Goal: Task Accomplishment & Management: Manage account settings

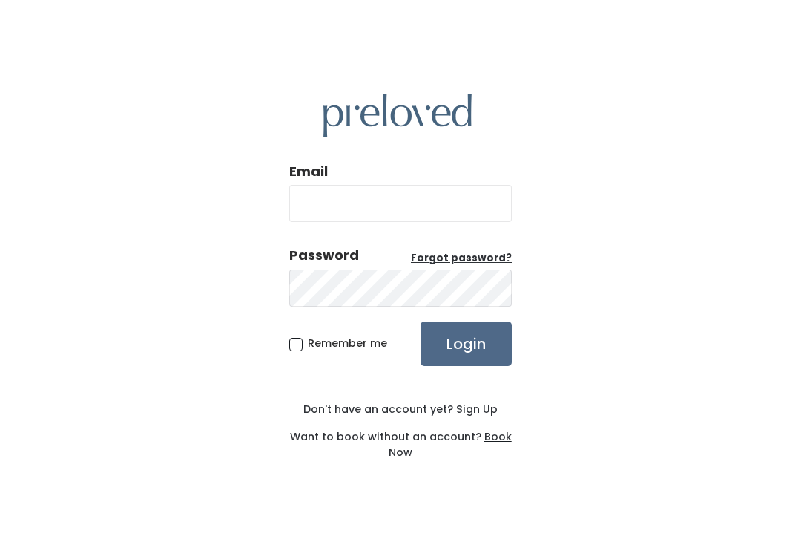
click at [352, 188] on input "Email" at bounding box center [400, 203] width 223 height 37
click at [357, 198] on input "Email" at bounding box center [400, 203] width 223 height 37
click at [466, 343] on input "Login" at bounding box center [466, 343] width 91 height 45
click at [401, 201] on input "Email" at bounding box center [400, 203] width 223 height 37
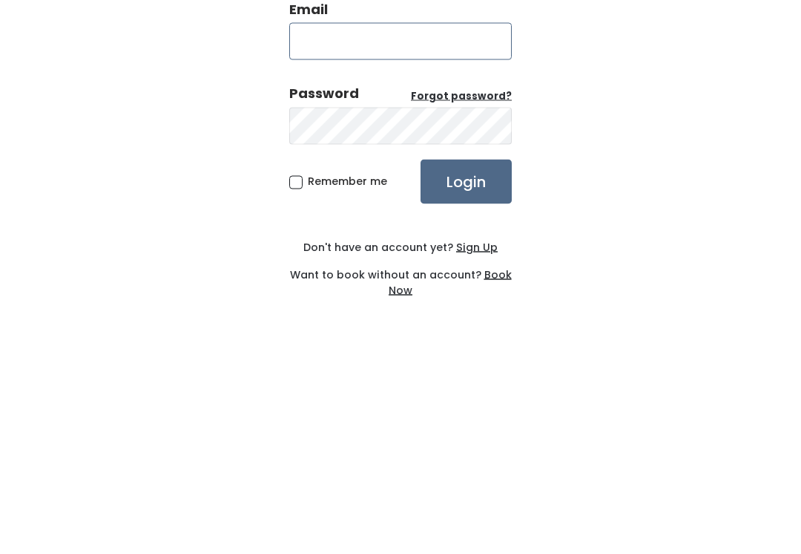
click at [397, 185] on input "Email" at bounding box center [400, 203] width 223 height 37
click at [403, 185] on input "Email" at bounding box center [400, 203] width 223 height 37
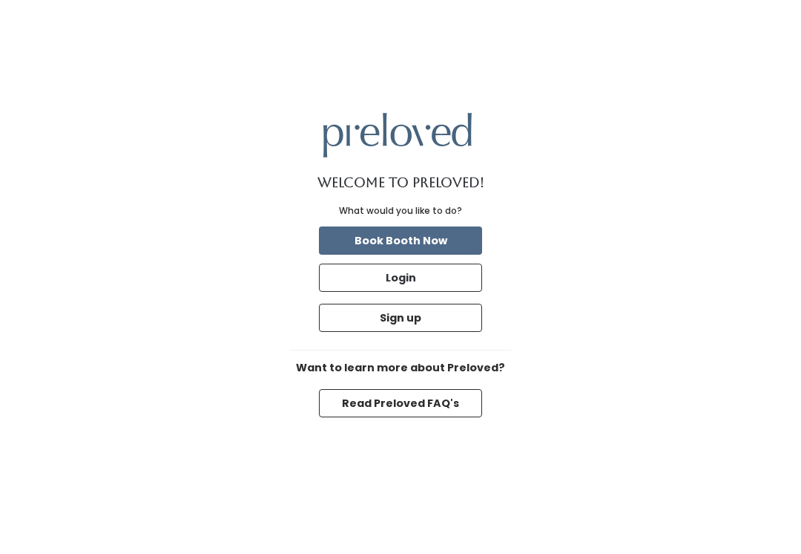
click at [436, 292] on button "Login" at bounding box center [400, 277] width 163 height 28
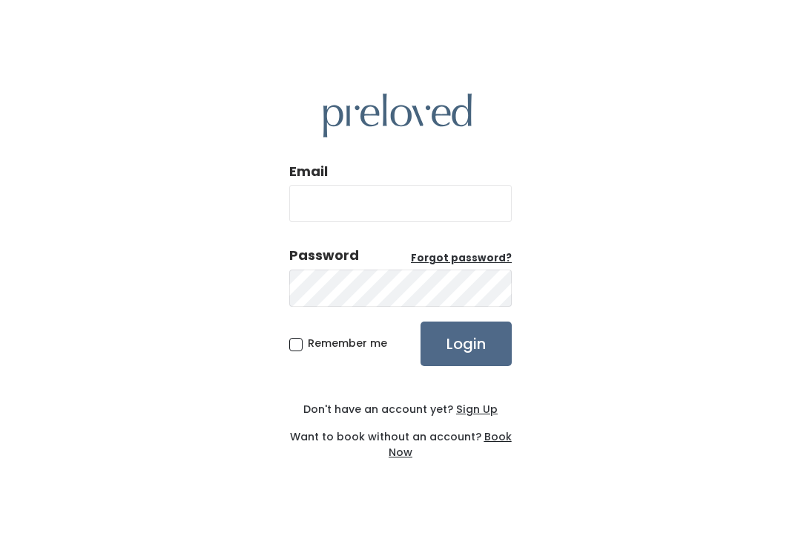
click at [398, 205] on input "Email" at bounding box center [400, 203] width 223 height 37
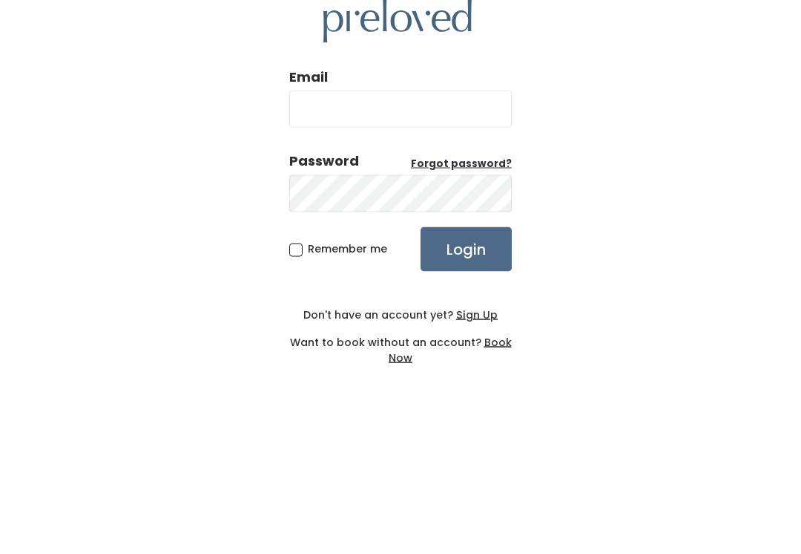
click at [413, 185] on input "Email" at bounding box center [400, 203] width 223 height 37
click at [416, 185] on input "Email" at bounding box center [400, 203] width 223 height 37
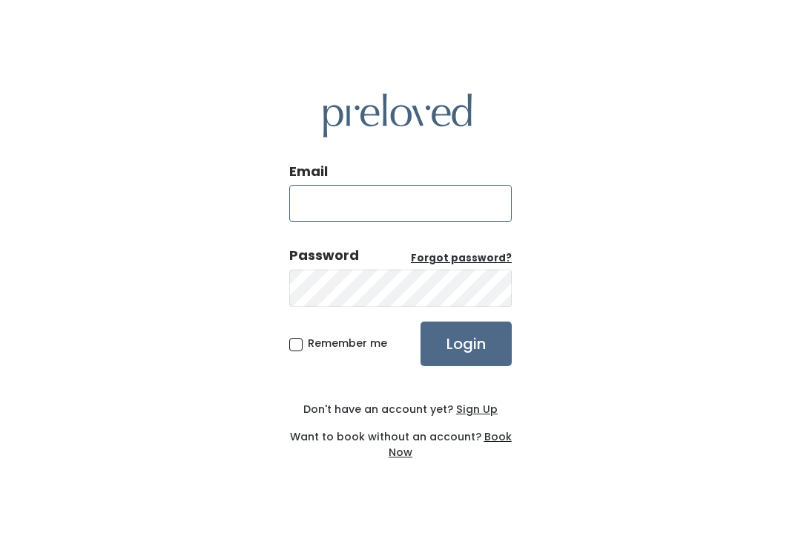
click at [409, 212] on input "Email" at bounding box center [400, 203] width 223 height 37
type input "provo.store@preloved.love"
click at [308, 341] on span "Remember me" at bounding box center [347, 342] width 79 height 15
click at [308, 341] on input "Remember me" at bounding box center [313, 340] width 10 height 10
checkbox input "true"
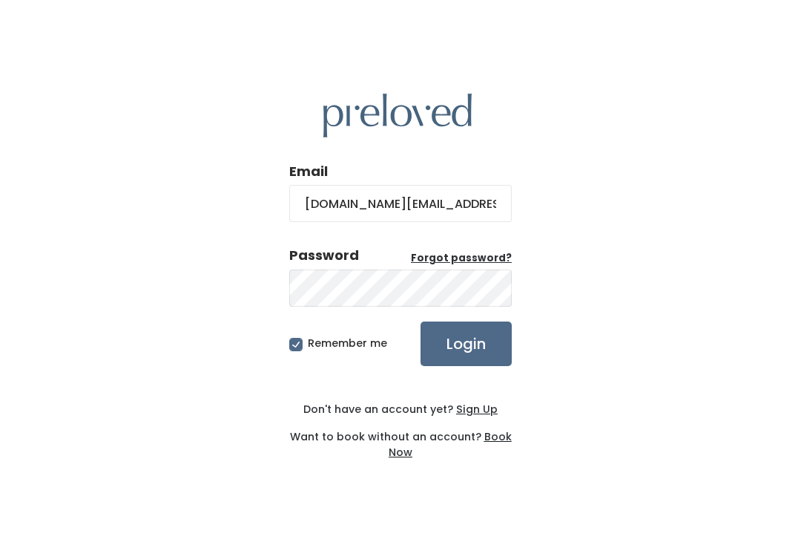
click at [473, 354] on input "Login" at bounding box center [466, 343] width 91 height 45
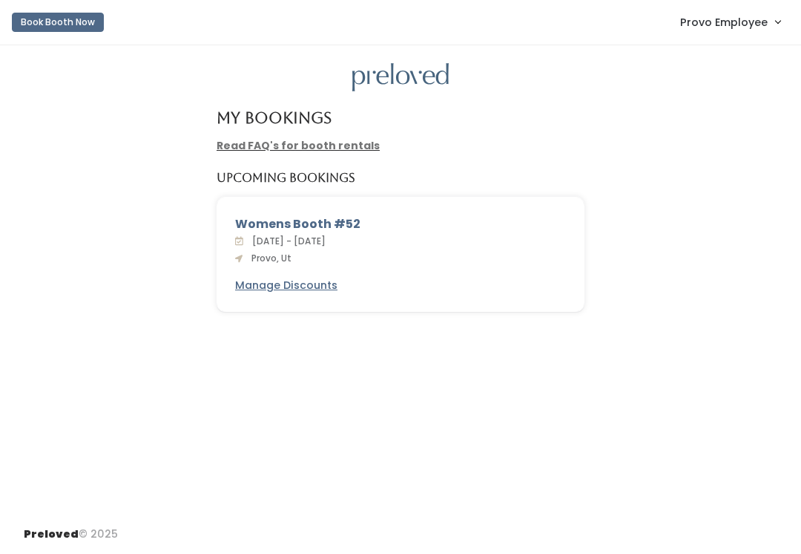
click at [729, 29] on span "Provo Employee" at bounding box center [724, 22] width 88 height 16
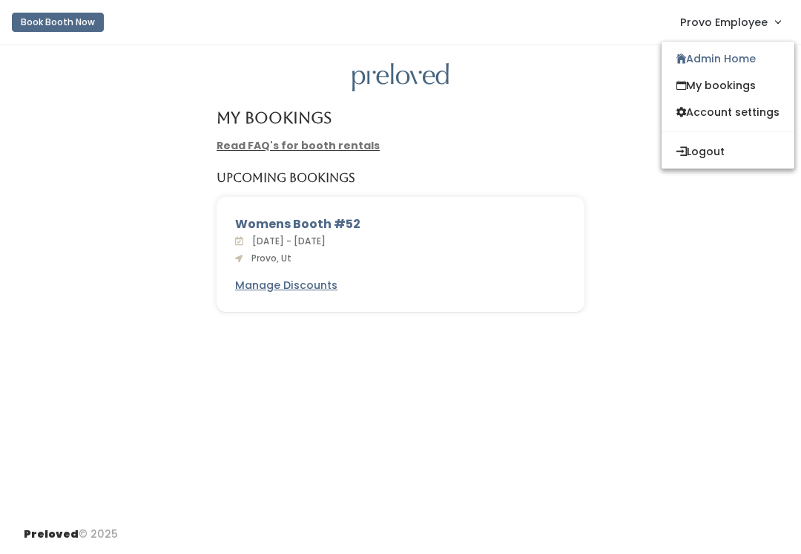
click at [740, 60] on link "Admin Home" at bounding box center [728, 58] width 133 height 27
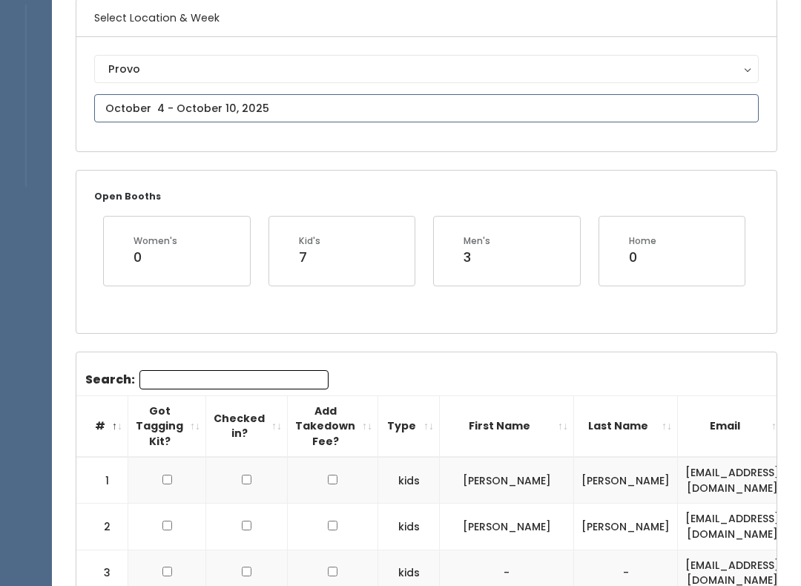
click at [343, 119] on input "text" at bounding box center [426, 109] width 665 height 28
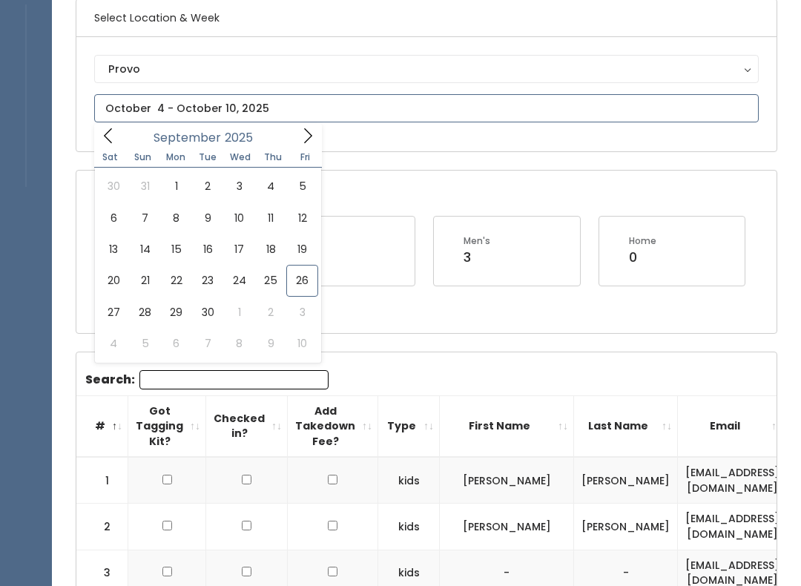
scroll to position [122, 0]
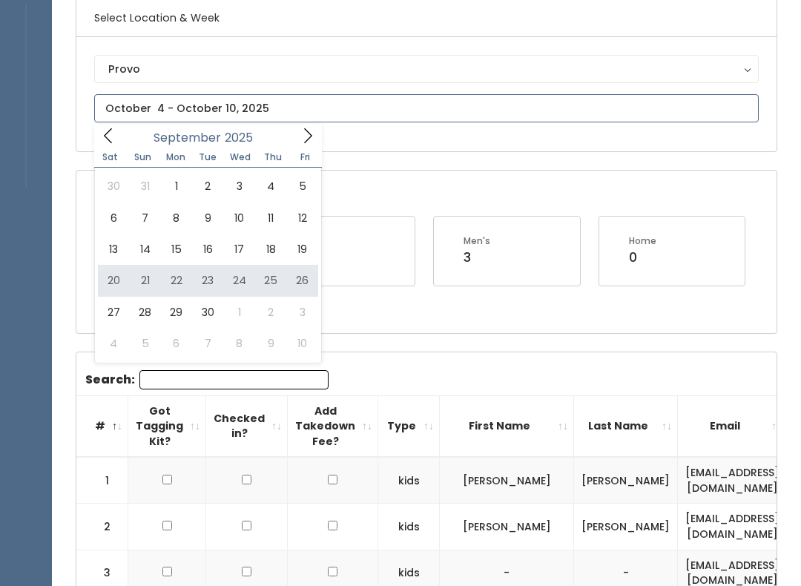
type input "September 20 to September 26"
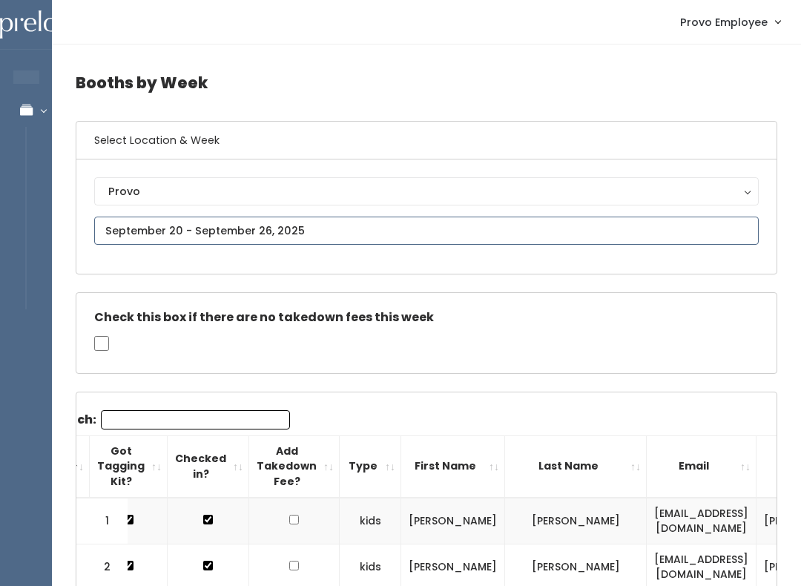
click at [311, 229] on input "text" at bounding box center [426, 231] width 665 height 28
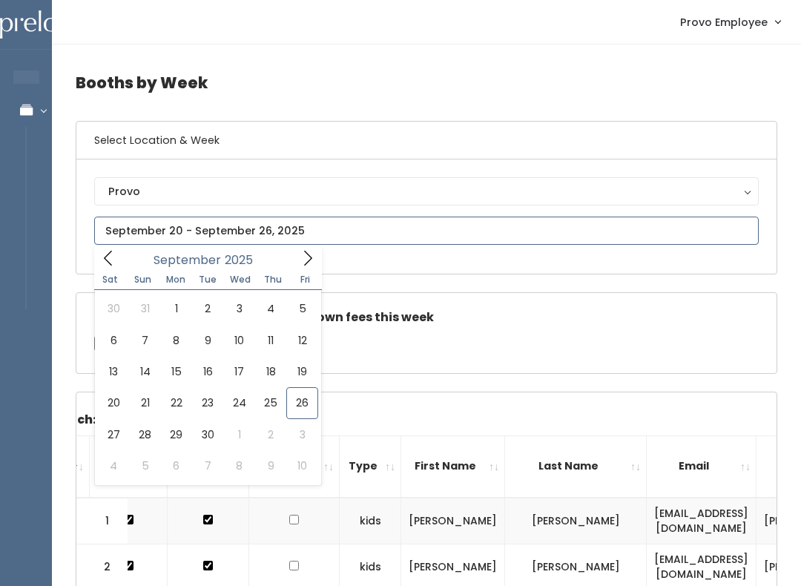
click at [310, 256] on icon at bounding box center [308, 258] width 16 height 16
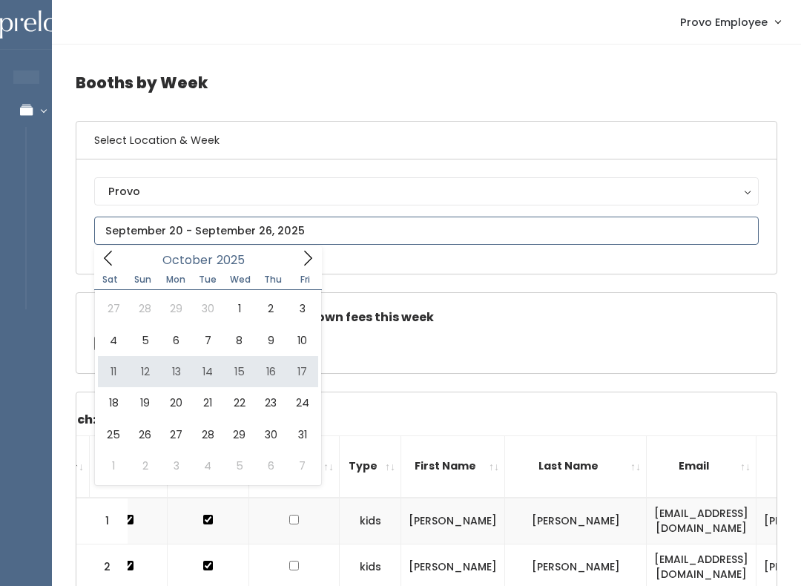
type input "October 11 to October 17"
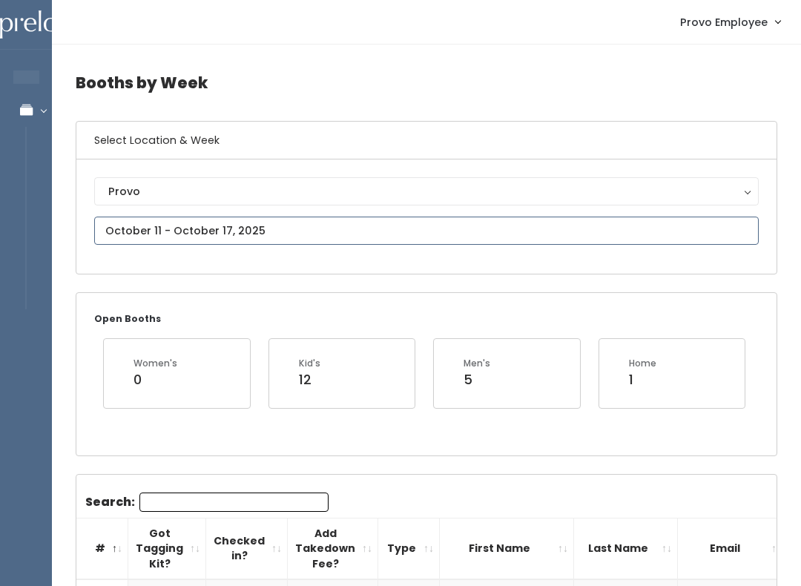
click at [334, 221] on input "text" at bounding box center [426, 231] width 665 height 28
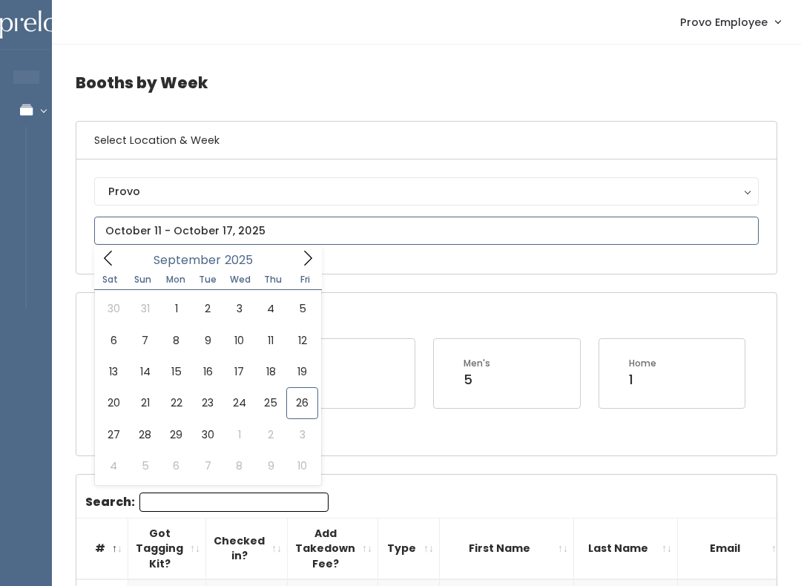
click at [309, 254] on icon at bounding box center [308, 258] width 16 height 16
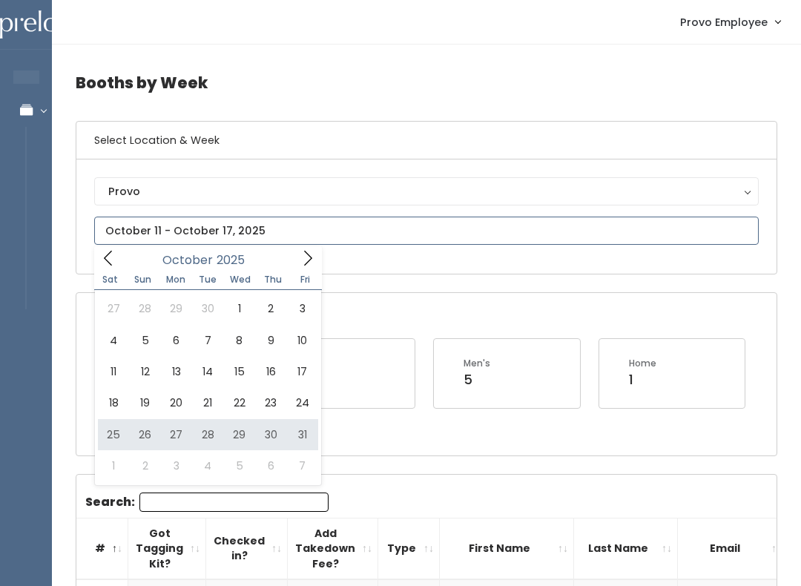
type input "[DATE] to [DATE]"
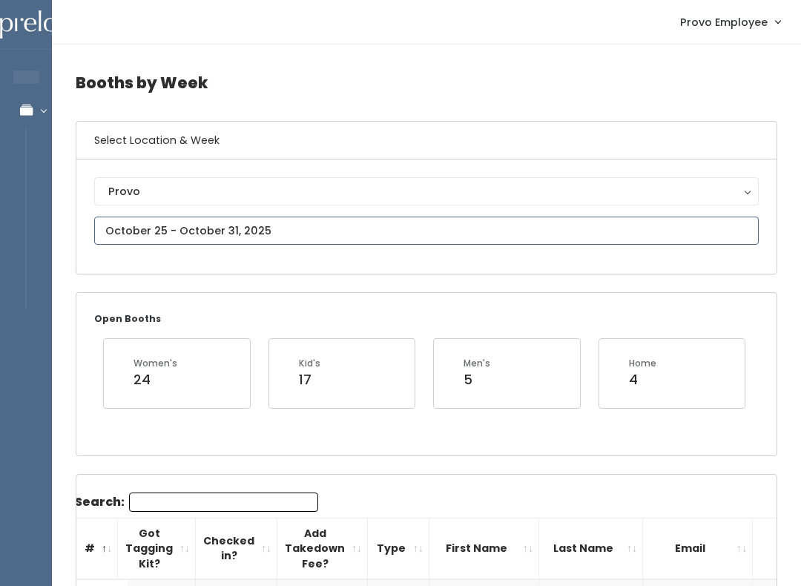
click at [278, 230] on input "text" at bounding box center [426, 231] width 665 height 28
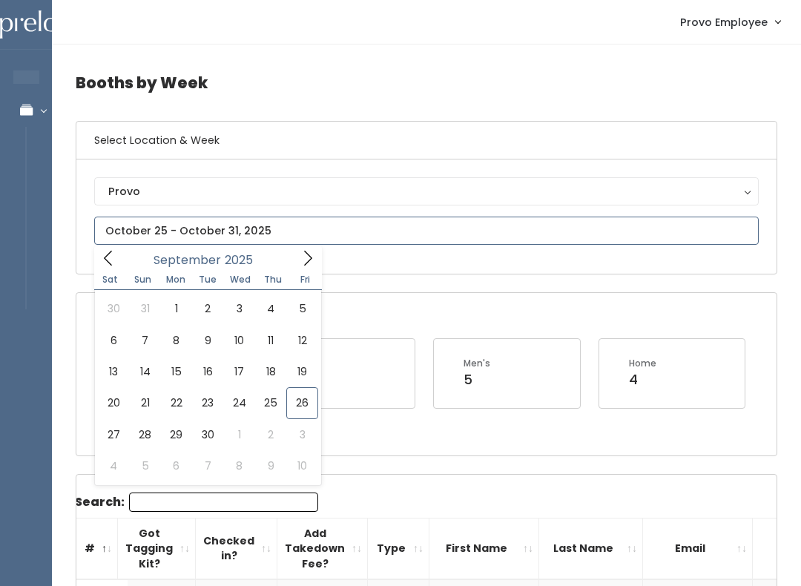
click at [317, 251] on span at bounding box center [308, 257] width 28 height 23
type input "October 18 to October 24"
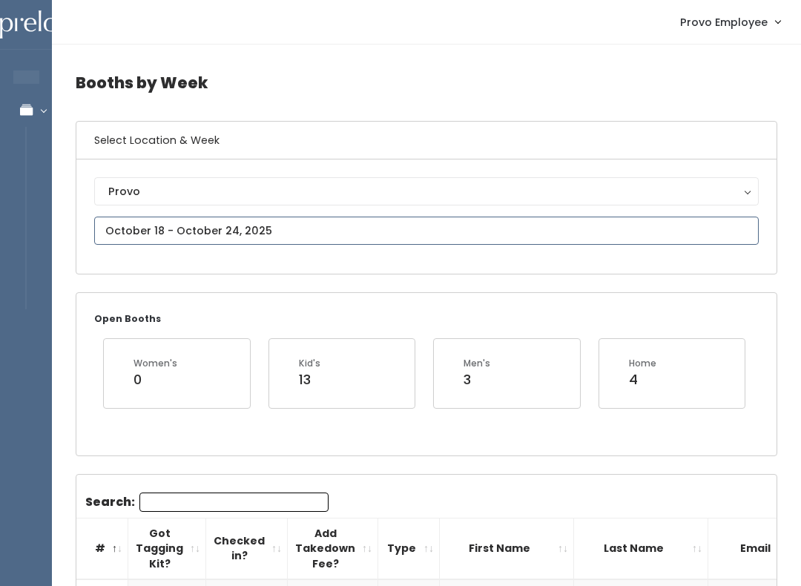
click at [327, 230] on input "text" at bounding box center [426, 231] width 665 height 28
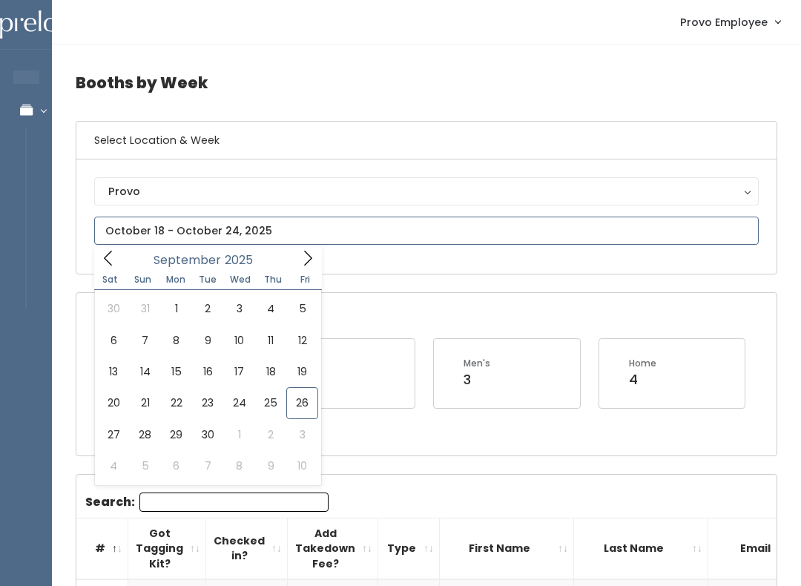
click at [315, 257] on icon at bounding box center [308, 258] width 16 height 16
type input "[DATE] to [DATE]"
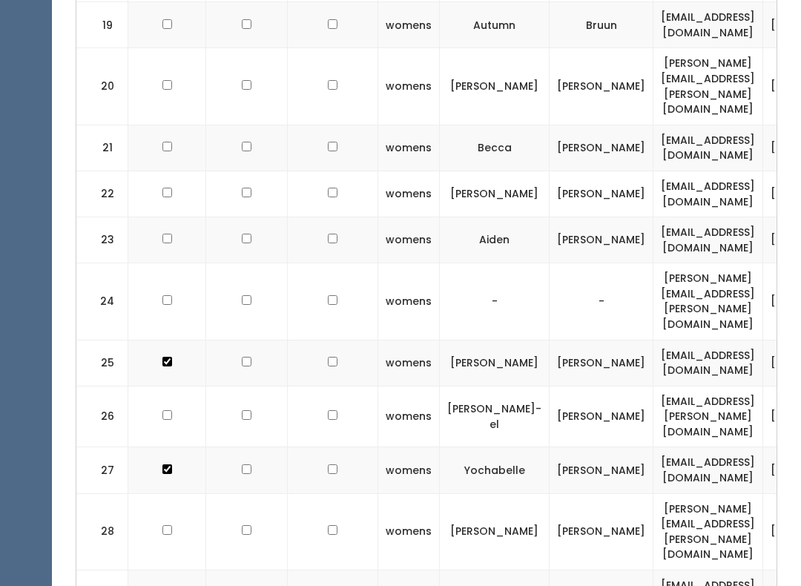
click at [168, 295] on input "checkbox" at bounding box center [168, 300] width 10 height 10
checkbox input "true"
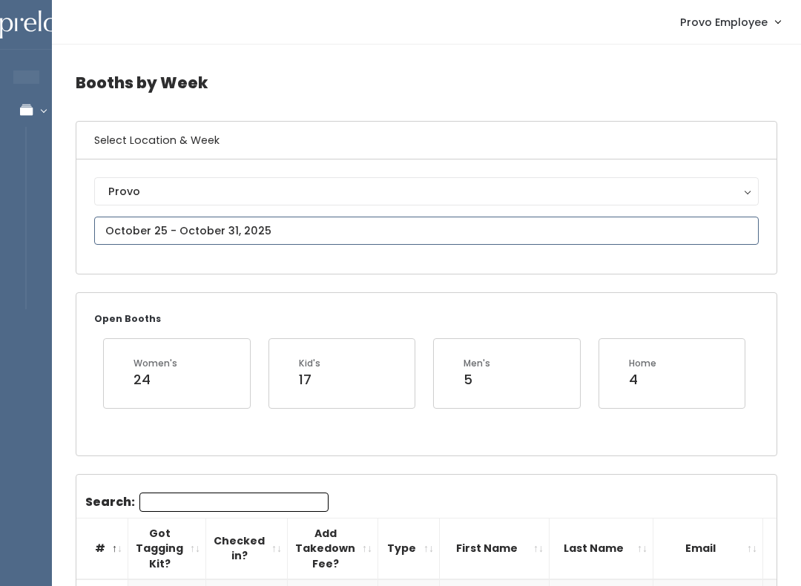
click at [342, 236] on input "text" at bounding box center [426, 231] width 665 height 28
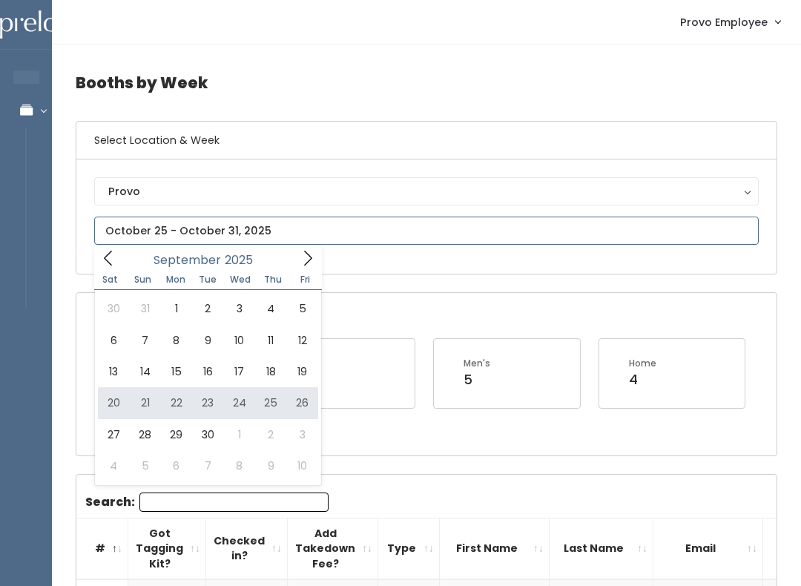
type input "September 20 to September 26"
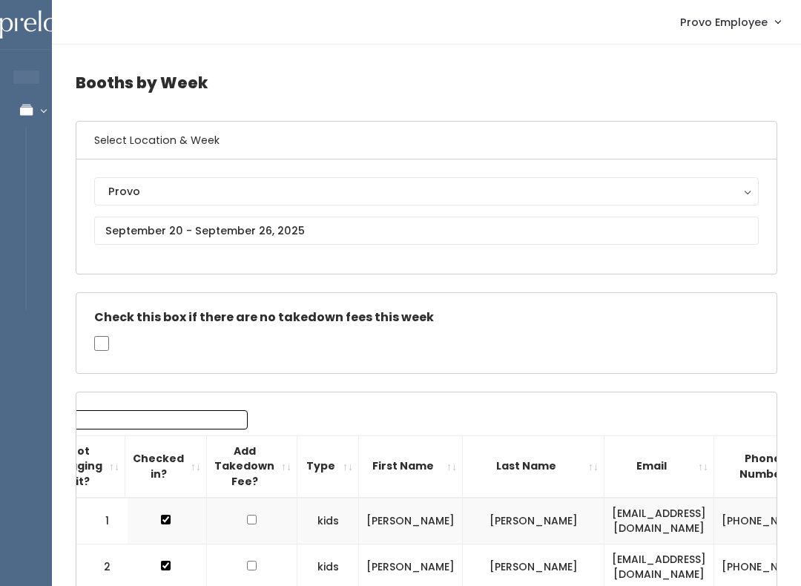
scroll to position [0, 53]
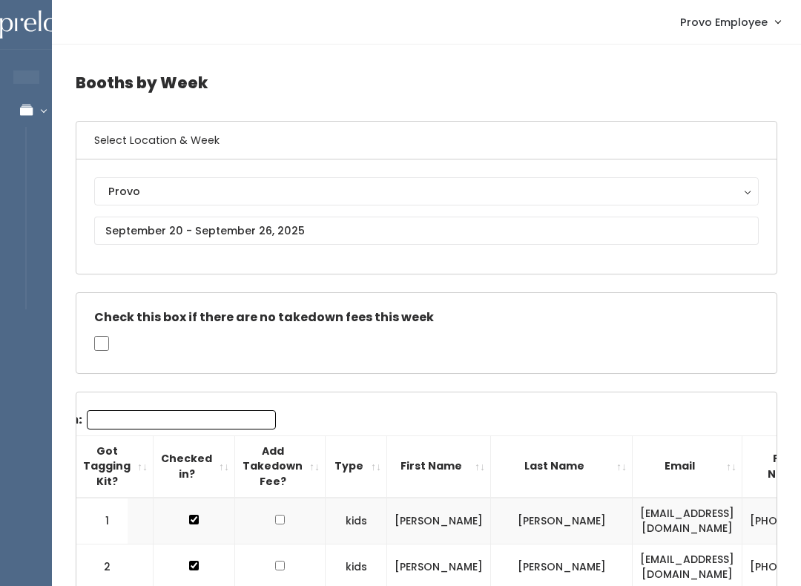
click at [183, 421] on input "Search:" at bounding box center [181, 419] width 189 height 19
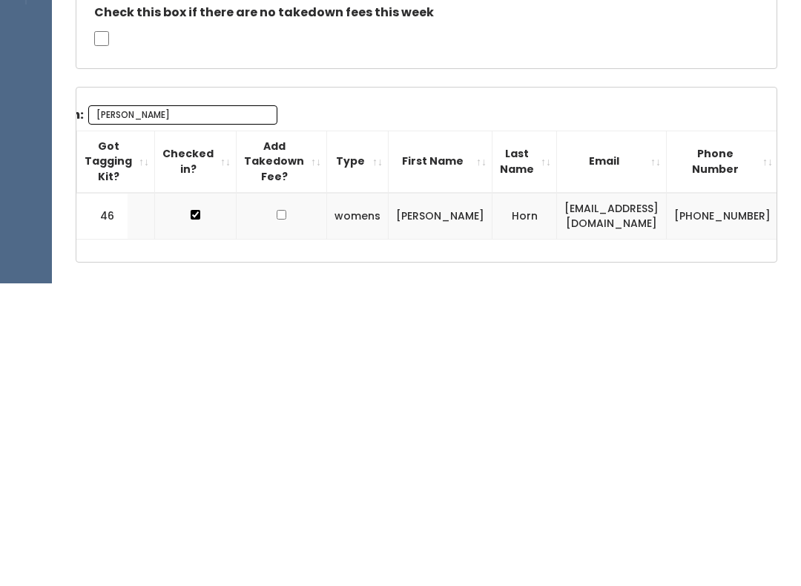
scroll to position [7, 0]
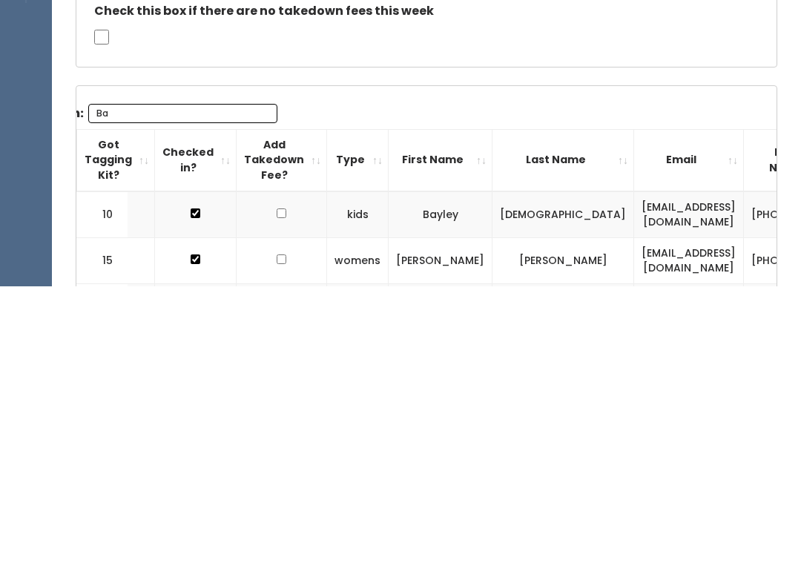
type input "B"
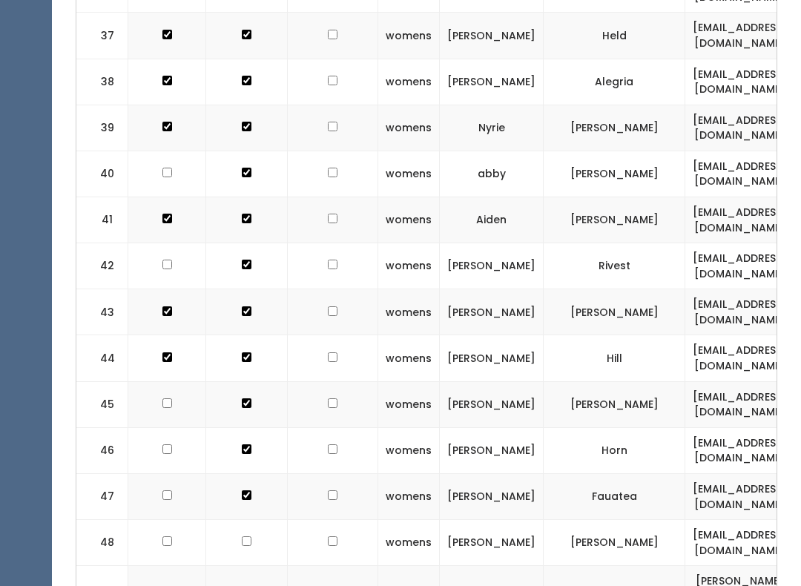
scroll to position [2178, 0]
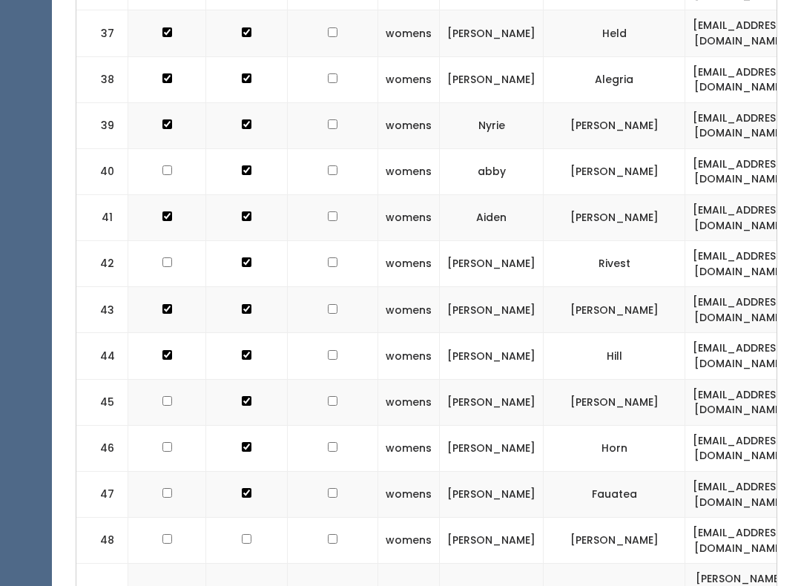
click at [328, 443] on input "checkbox" at bounding box center [333, 448] width 10 height 10
checkbox input "true"
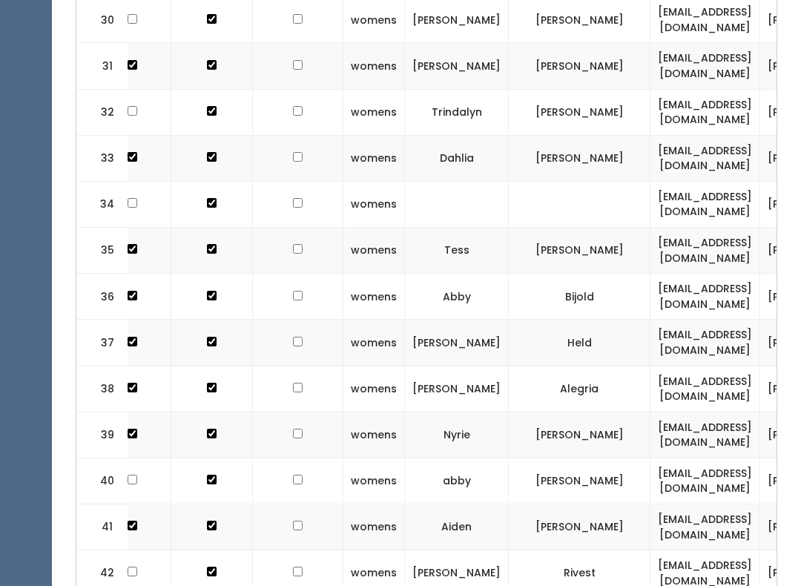
scroll to position [0, 27]
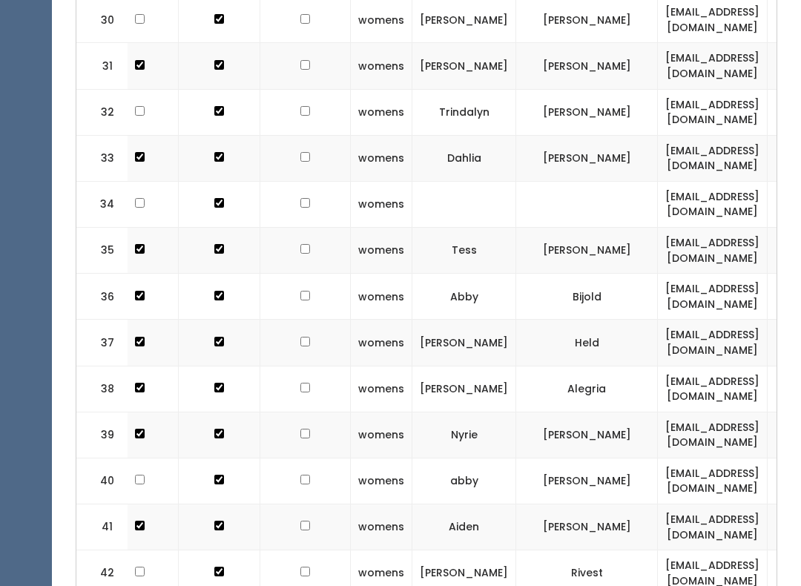
click at [301, 153] on input "checkbox" at bounding box center [306, 158] width 10 height 10
checkbox input "true"
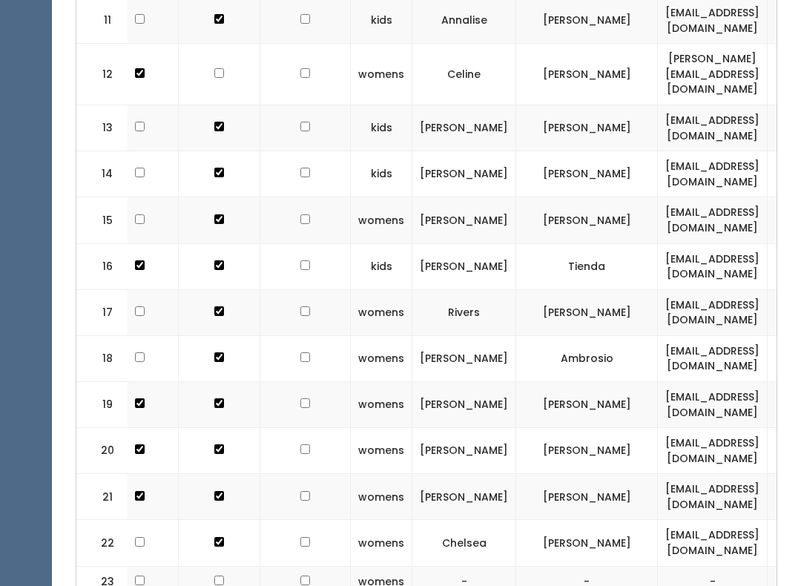
scroll to position [1046, 0]
